Goal: Navigation & Orientation: Find specific page/section

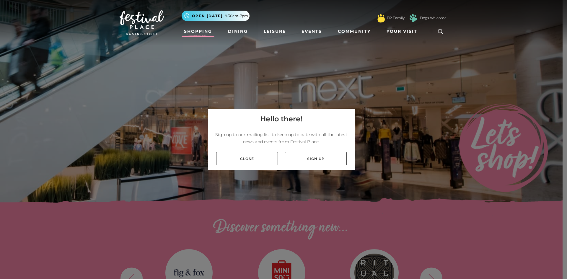
click at [246, 152] on div "Close Sign up" at bounding box center [281, 158] width 147 height 23
drag, startPoint x: 245, startPoint y: 158, endPoint x: 254, endPoint y: 130, distance: 29.2
click at [245, 158] on link "Close" at bounding box center [247, 158] width 62 height 13
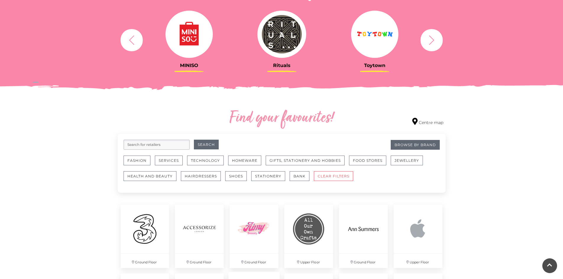
scroll to position [236, 0]
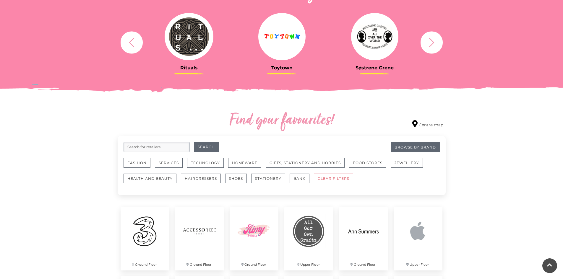
click at [424, 121] on link "Centre map" at bounding box center [427, 124] width 31 height 8
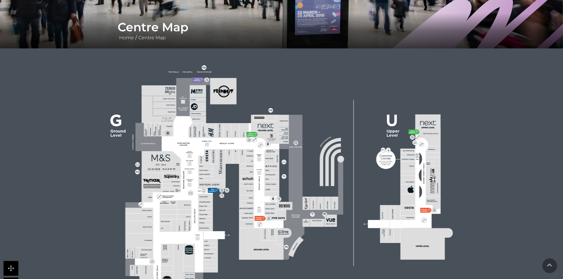
scroll to position [148, 0]
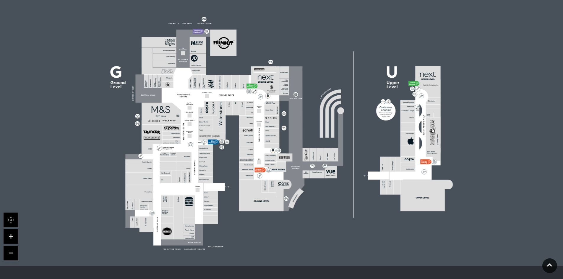
click at [13, 231] on link at bounding box center [11, 236] width 15 height 15
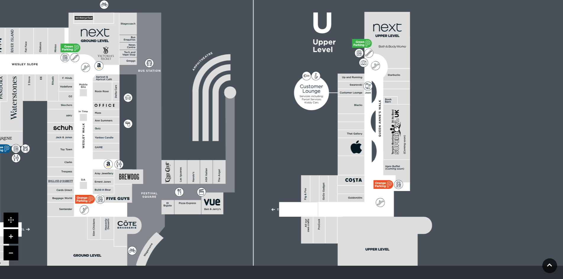
drag, startPoint x: 397, startPoint y: 151, endPoint x: 240, endPoint y: 151, distance: 157.5
click at [240, 151] on rect at bounding box center [123, 132] width 679 height 479
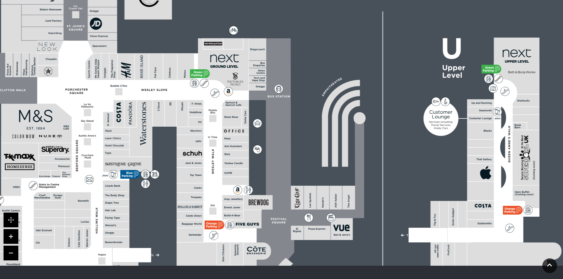
drag, startPoint x: 189, startPoint y: 161, endPoint x: 312, endPoint y: 184, distance: 125.1
click at [329, 188] on rect at bounding box center [323, 198] width 12 height 24
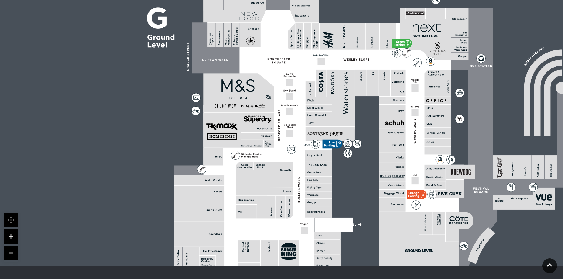
drag, startPoint x: 263, startPoint y: 175, endPoint x: 421, endPoint y: 144, distance: 161.0
click at [421, 144] on polygon at bounding box center [319, 163] width 290 height 336
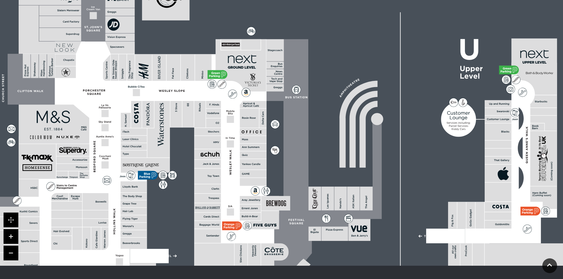
drag, startPoint x: 371, startPoint y: 149, endPoint x: 211, endPoint y: 177, distance: 163.1
click at [211, 177] on icon at bounding box center [210, 176] width 1 height 2
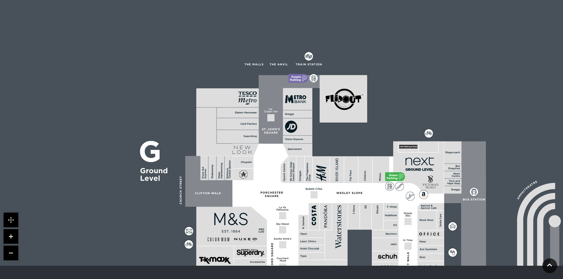
drag, startPoint x: 220, startPoint y: 134, endPoint x: 396, endPoint y: 244, distance: 207.2
click at [396, 244] on rect at bounding box center [385, 244] width 27 height 13
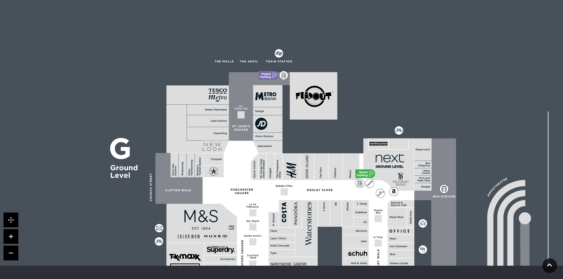
drag, startPoint x: 323, startPoint y: 160, endPoint x: 291, endPoint y: 153, distance: 32.1
click at [291, 153] on rect at bounding box center [418, 258] width 679 height 479
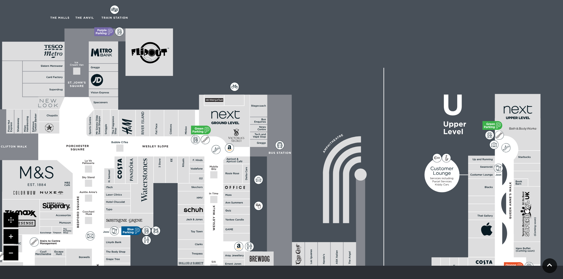
drag, startPoint x: 291, startPoint y: 153, endPoint x: 127, endPoint y: 109, distance: 170.0
click at [127, 109] on rect at bounding box center [254, 214] width 679 height 479
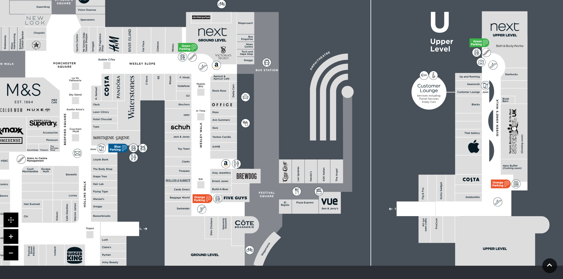
drag, startPoint x: 97, startPoint y: 117, endPoint x: 84, endPoint y: 33, distance: 84.6
click at [84, 34] on icon at bounding box center [84, 34] width 2 height 1
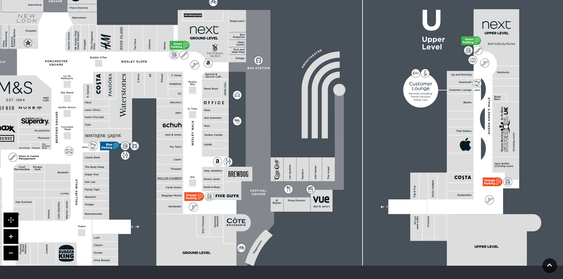
drag, startPoint x: 309, startPoint y: 132, endPoint x: 268, endPoint y: 126, distance: 41.6
click at [268, 126] on rect at bounding box center [232, 129] width 679 height 479
